Goal: Information Seeking & Learning: Learn about a topic

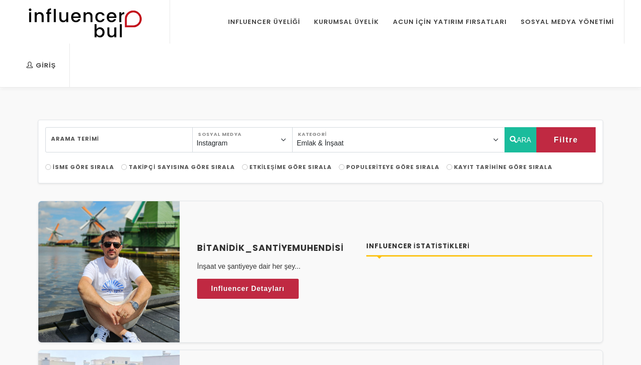
select select "10"
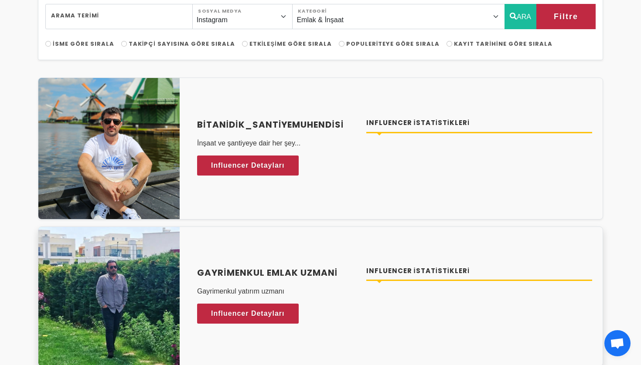
scroll to position [125, 0]
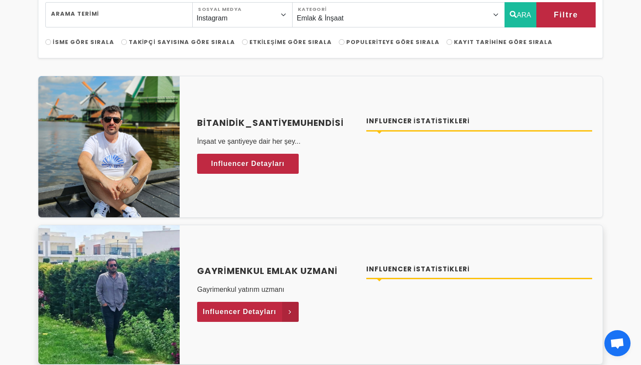
click at [232, 306] on span "Influencer Detayları" at bounding box center [240, 312] width 74 height 13
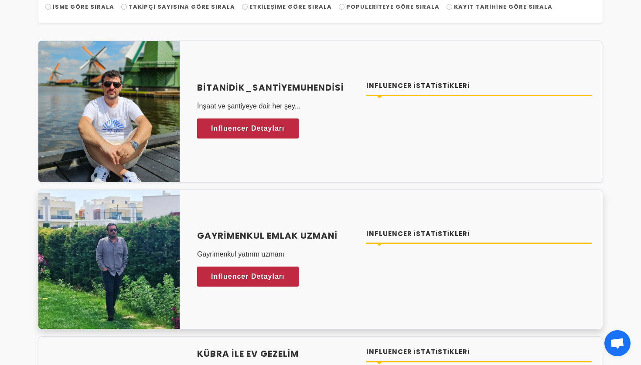
scroll to position [34, 0]
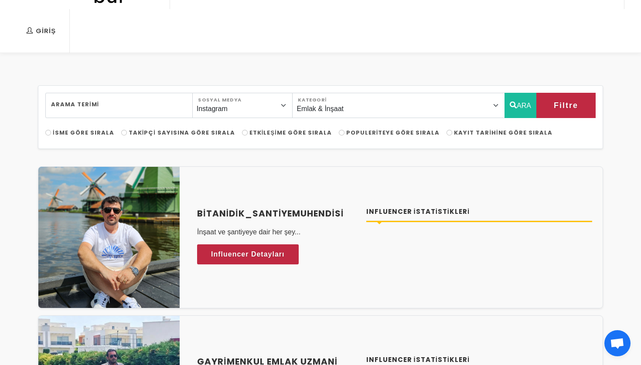
click at [159, 129] on span "Takipçi Sayısına Göre Sırala" at bounding box center [182, 133] width 106 height 8
click at [127, 130] on input "Takipçi Sayısına Göre Sırala" at bounding box center [124, 133] width 6 height 6
radio input "true"
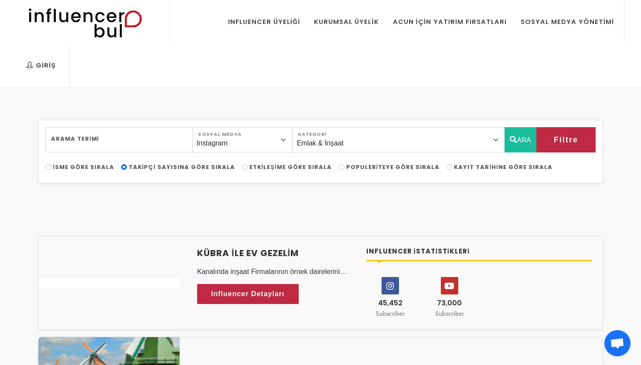
scroll to position [0, 0]
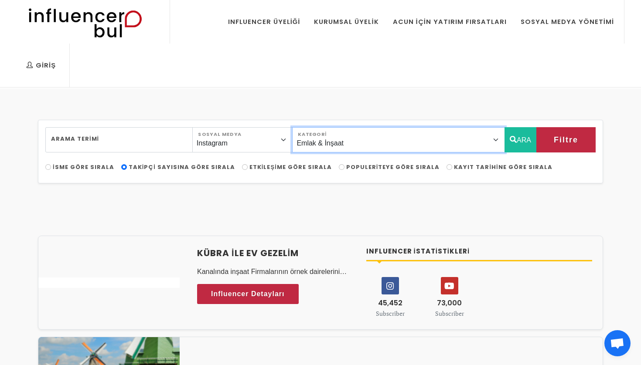
click at [368, 127] on select "Önerilen Influencerlar Aile & Çocuk & Ebeveyn Alışveriş & Giyim & Aksesuar Arab…" at bounding box center [398, 139] width 213 height 25
select select "1"
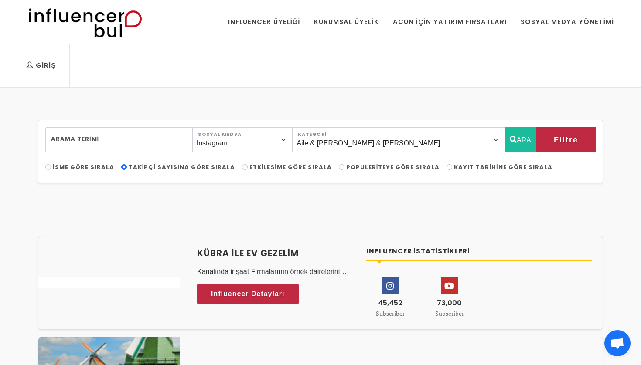
click at [526, 127] on button "ARA" at bounding box center [521, 139] width 32 height 25
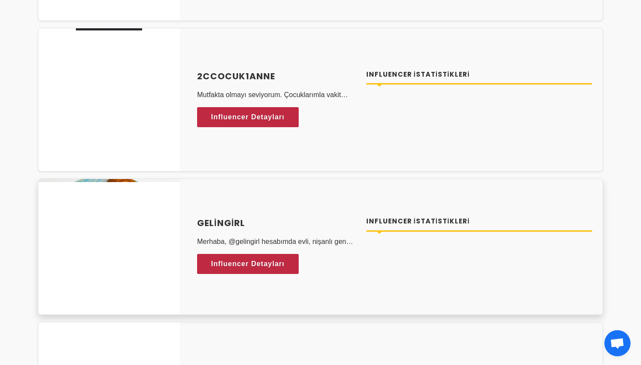
scroll to position [1267, 0]
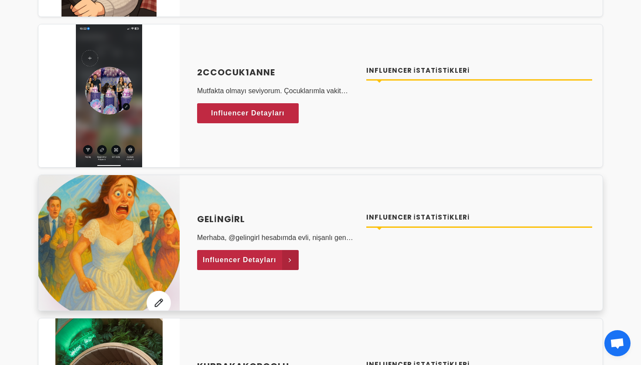
click at [270, 254] on span "Influencer Detayları" at bounding box center [240, 260] width 74 height 13
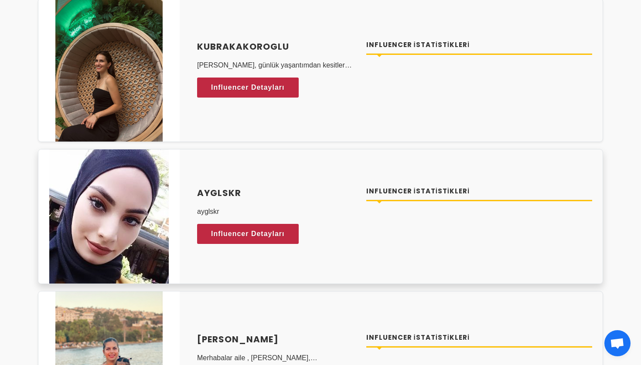
scroll to position [1586, 0]
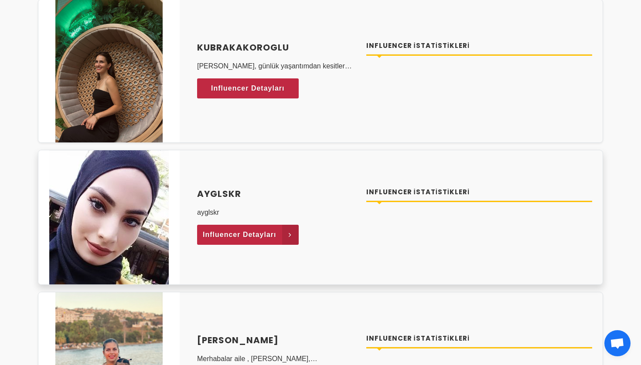
click at [264, 229] on span "Influencer Detayları" at bounding box center [240, 235] width 74 height 13
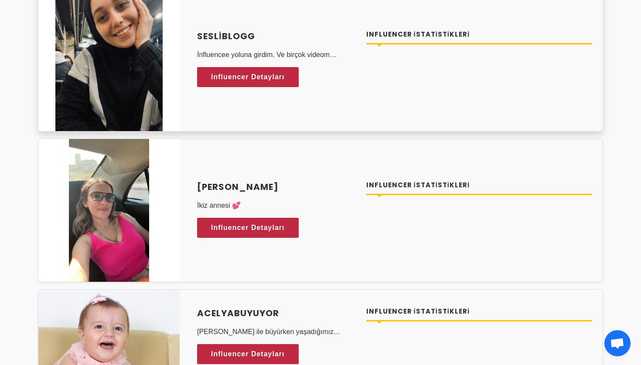
scroll to position [2888, 0]
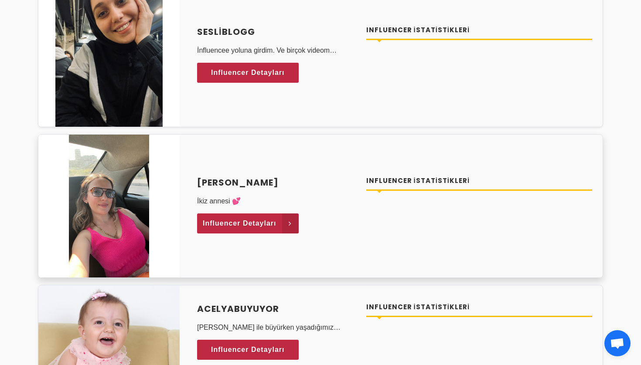
click at [247, 217] on span "Influencer Detayları" at bounding box center [240, 223] width 74 height 13
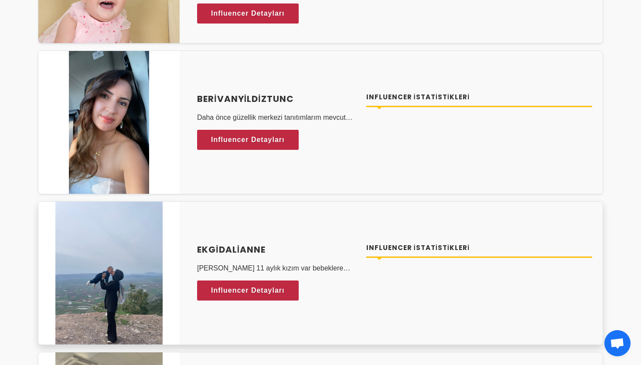
scroll to position [3203, 0]
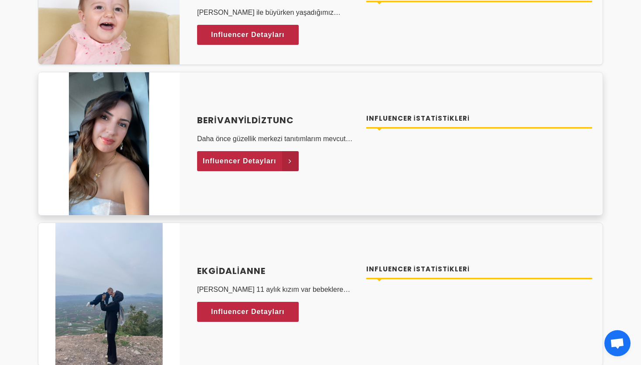
click at [252, 155] on span "Influencer Detayları" at bounding box center [240, 161] width 74 height 13
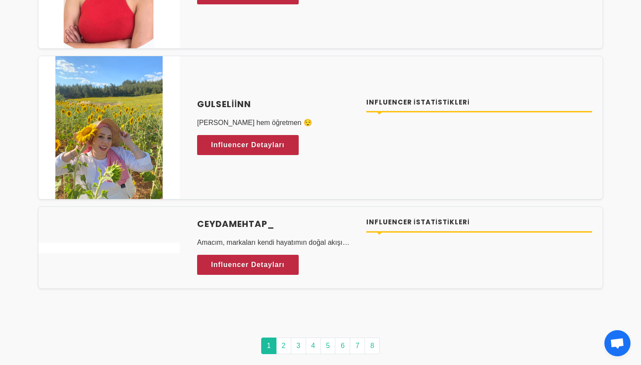
scroll to position [4140, 0]
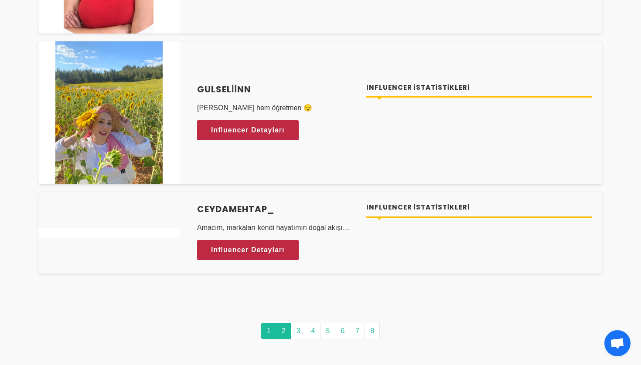
click at [287, 323] on link "2" at bounding box center [283, 331] width 15 height 17
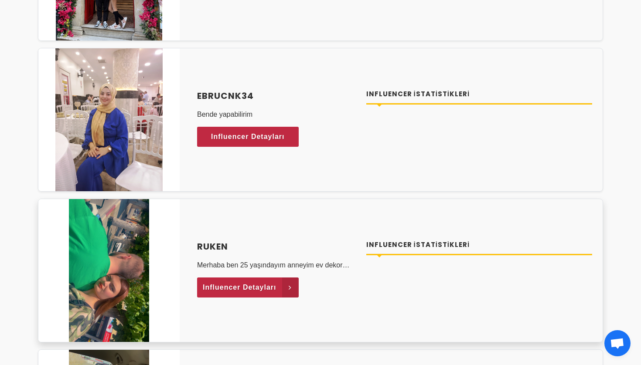
scroll to position [1963, 0]
